Goal: Task Accomplishment & Management: Use online tool/utility

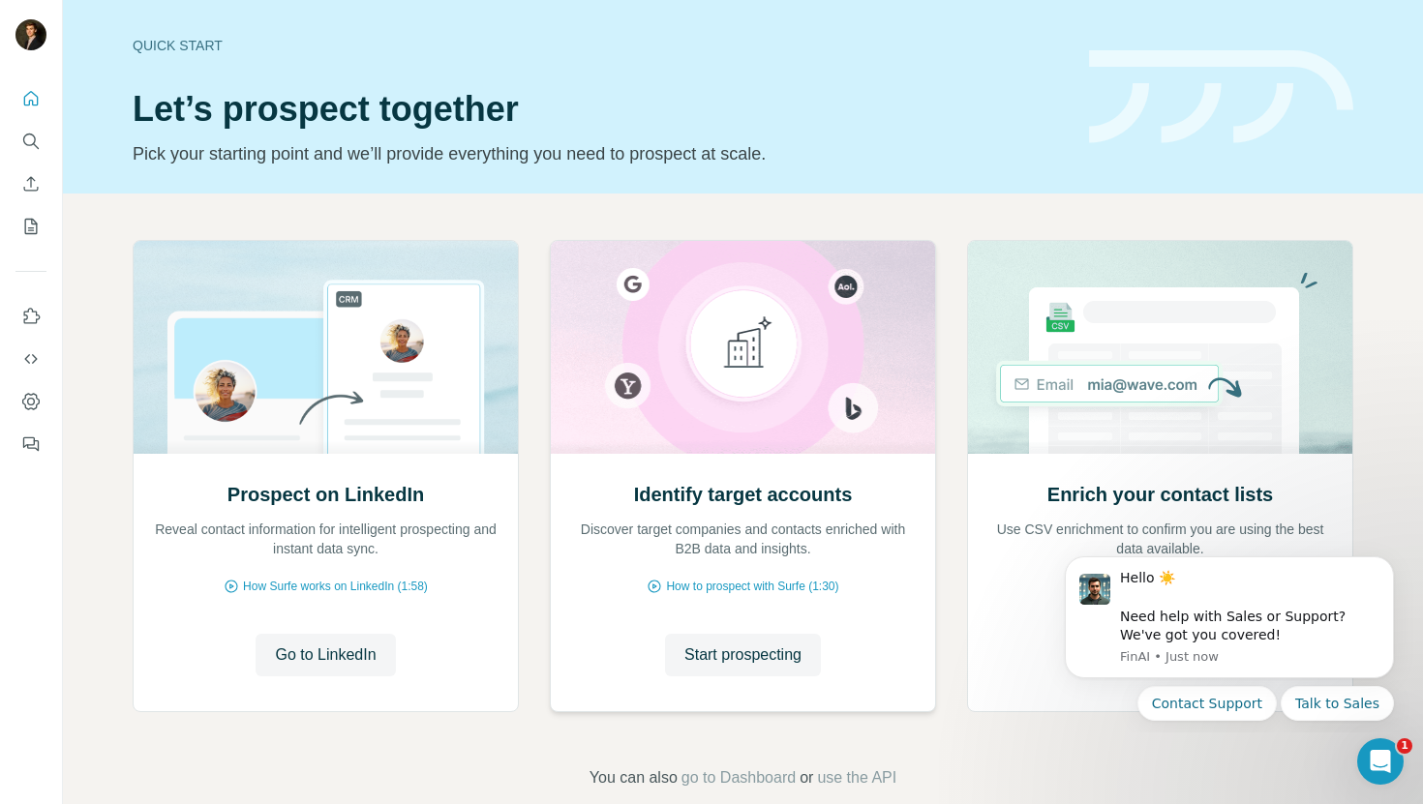
scroll to position [32, 0]
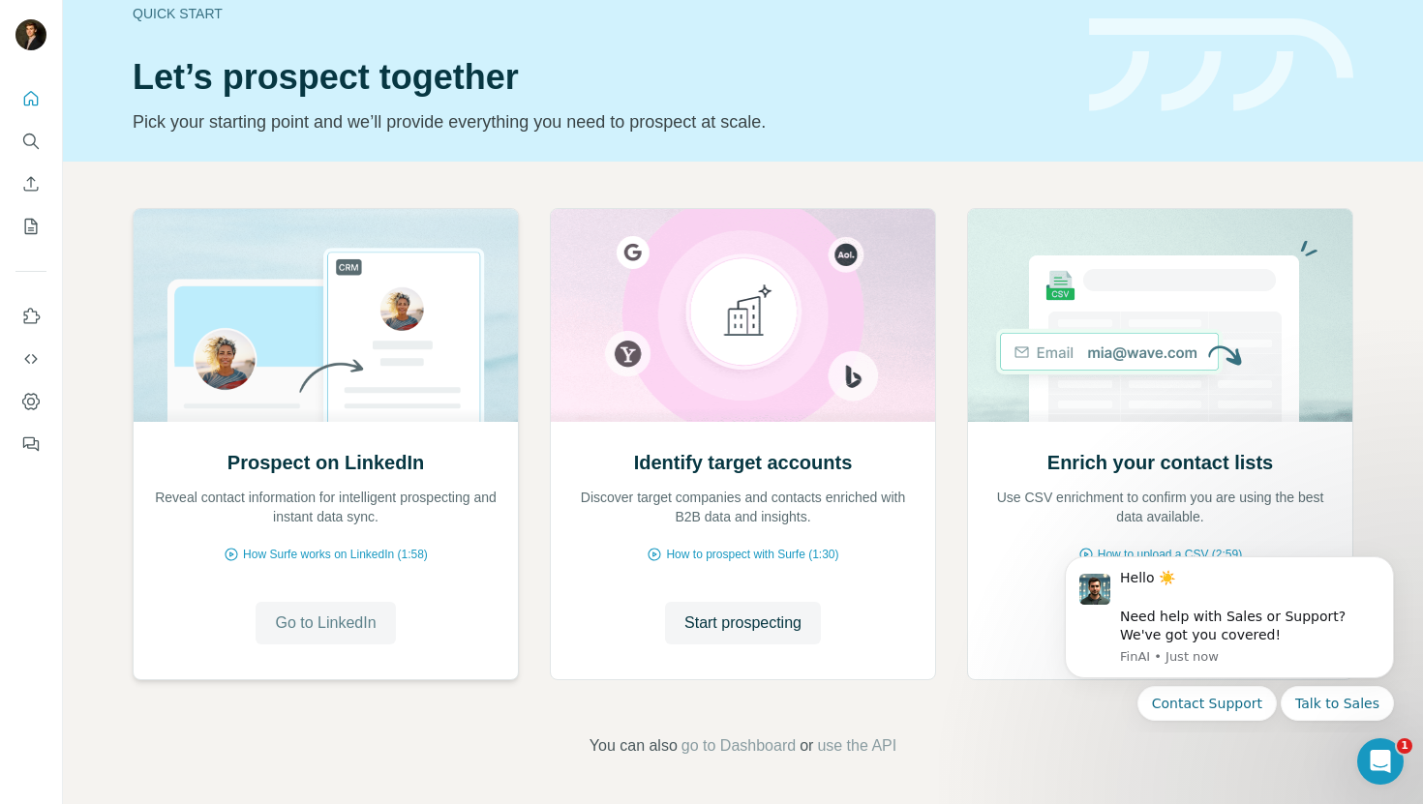
click at [350, 635] on button "Go to LinkedIn" at bounding box center [324, 623] width 139 height 43
